Goal: Transaction & Acquisition: Purchase product/service

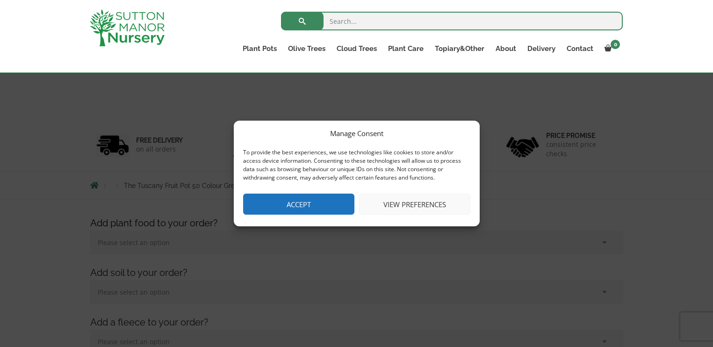
scroll to position [412, 0]
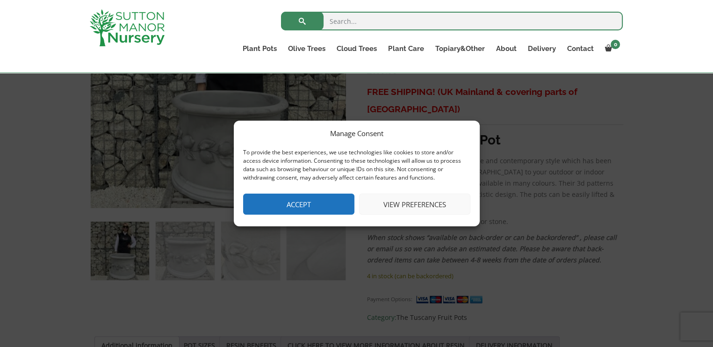
click at [276, 212] on button "Accept" at bounding box center [298, 204] width 111 height 21
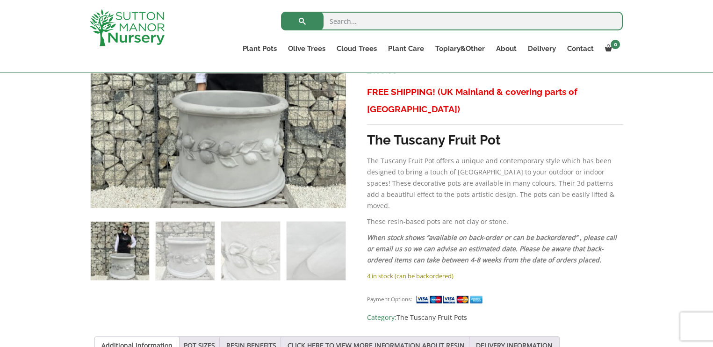
click at [117, 253] on img at bounding box center [120, 251] width 58 height 58
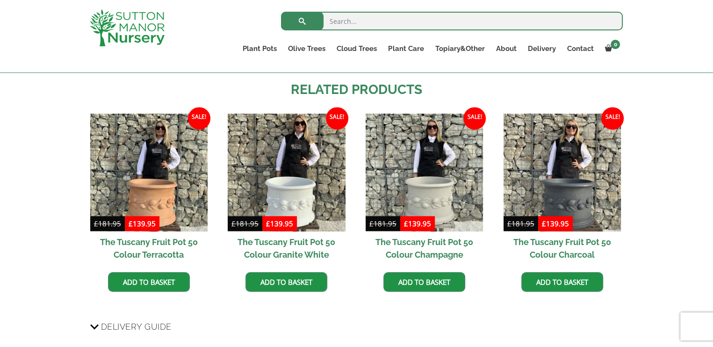
scroll to position [693, 0]
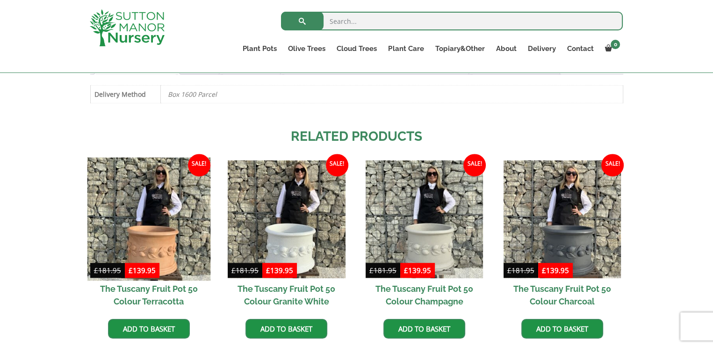
click at [158, 218] on img at bounding box center [148, 219] width 123 height 123
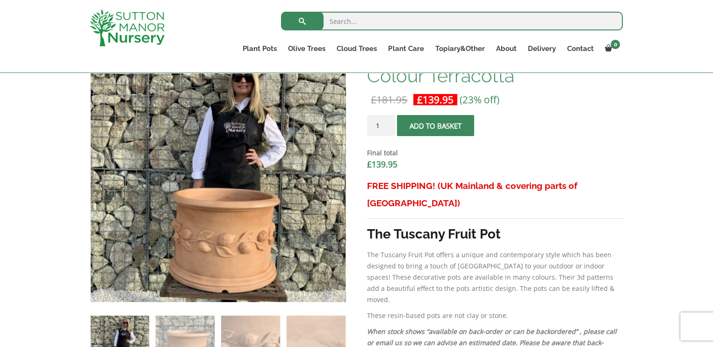
scroll to position [272, 0]
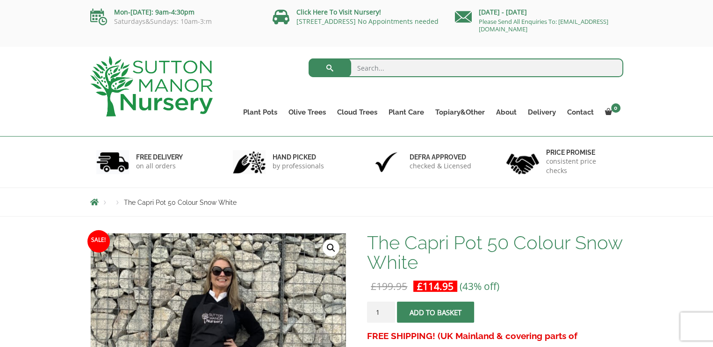
click at [357, 68] on input "search" at bounding box center [466, 67] width 315 height 19
type input "ceramic pots"
click at [328, 67] on button "submit" at bounding box center [330, 67] width 43 height 19
